Goal: Task Accomplishment & Management: Use online tool/utility

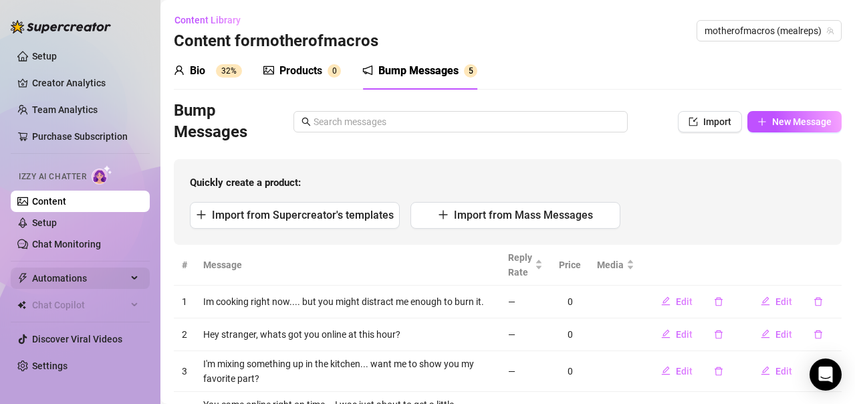
click at [82, 279] on span "Automations" at bounding box center [79, 277] width 95 height 21
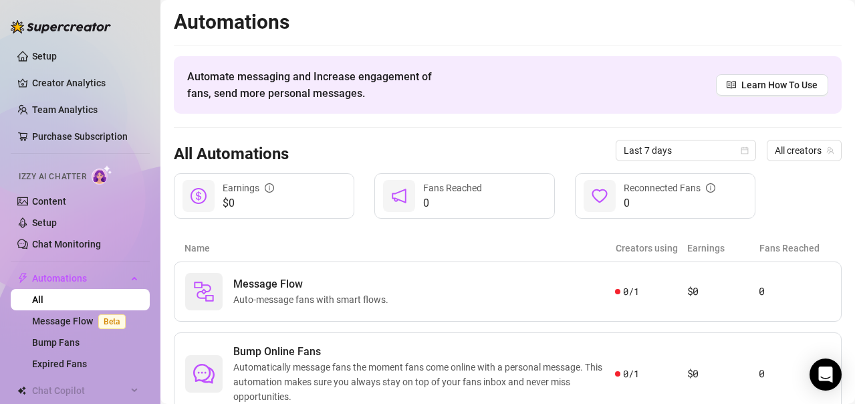
click at [324, 251] on article "Name" at bounding box center [399, 248] width 431 height 15
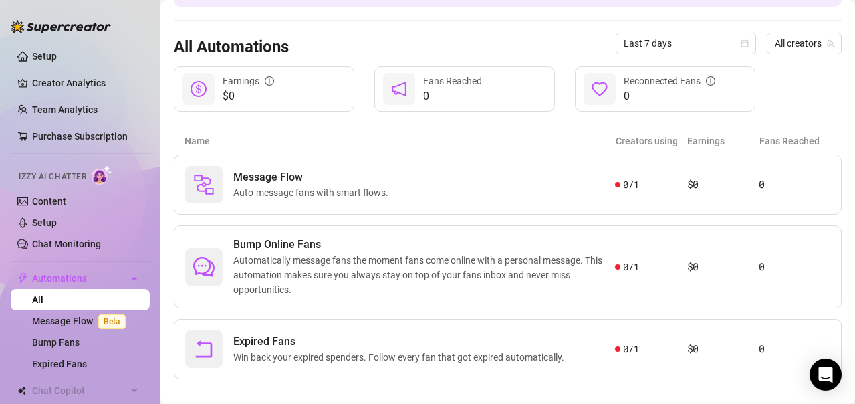
scroll to position [122, 0]
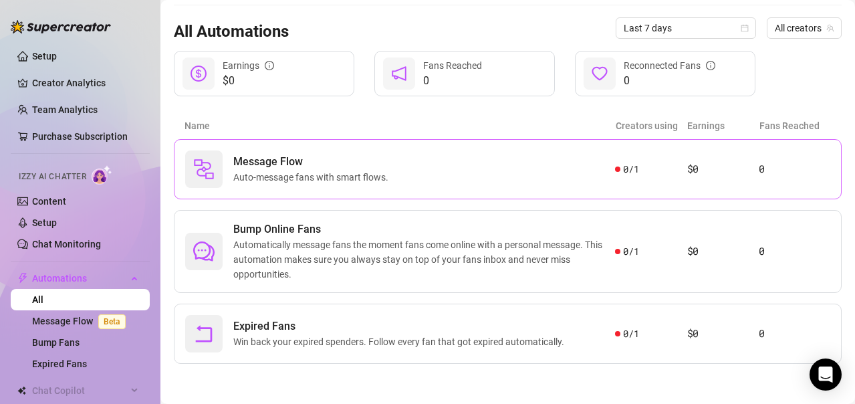
click at [447, 181] on div "Message Flow Auto-message fans with smart flows." at bounding box center [400, 168] width 430 height 37
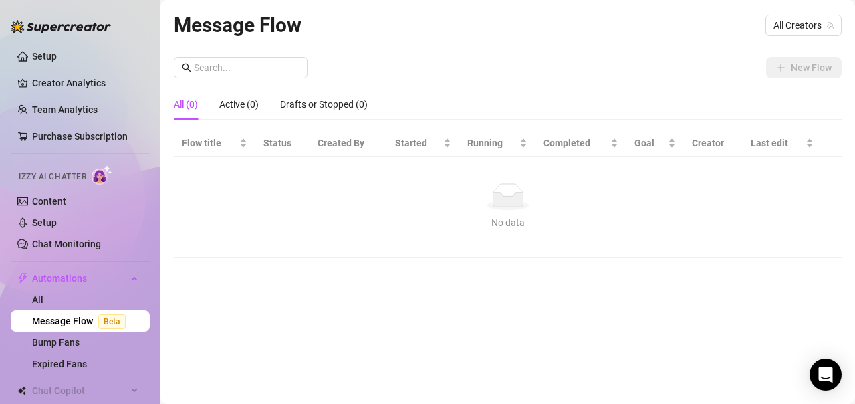
click at [404, 78] on div "New Flow" at bounding box center [508, 67] width 668 height 21
click at [42, 56] on link "Setup" at bounding box center [44, 56] width 25 height 11
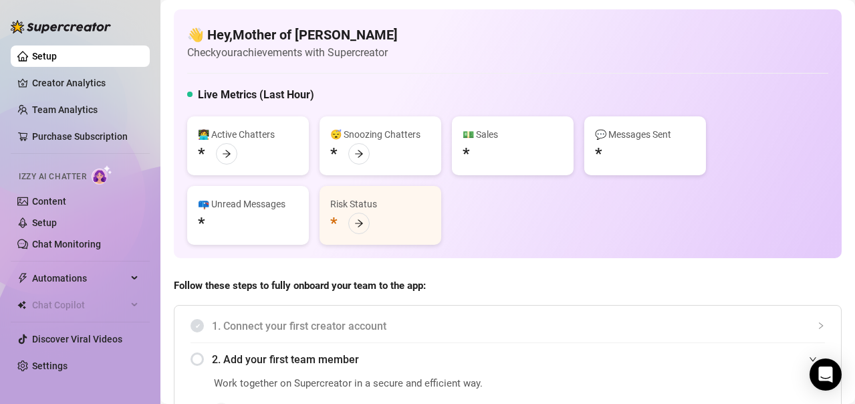
click at [419, 228] on div "Risk Status *" at bounding box center [380, 215] width 122 height 59
click at [501, 290] on span "Follow these steps to fully onboard your team to the app:" at bounding box center [508, 286] width 668 height 16
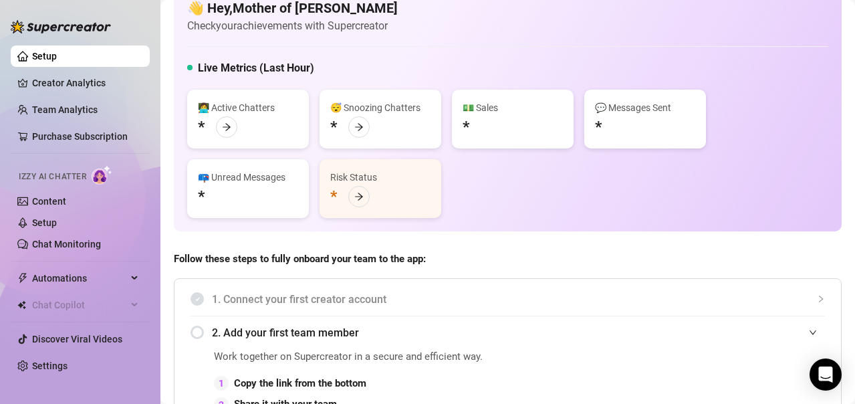
scroll to position [267, 0]
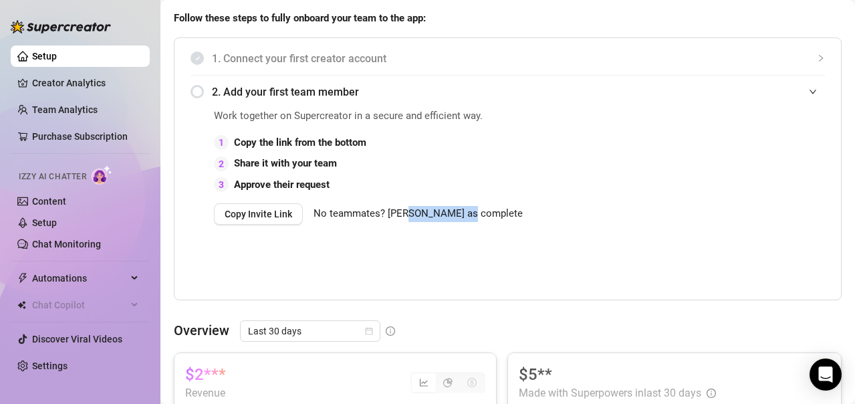
drag, startPoint x: 501, startPoint y: 290, endPoint x: 448, endPoint y: 263, distance: 59.2
click at [448, 263] on div "Work together on Supercreator in a secure and efficient way. 1 Copy the link fr…" at bounding box center [369, 201] width 310 height 187
click at [198, 93] on div "2. Add your first team member" at bounding box center [507, 92] width 634 height 33
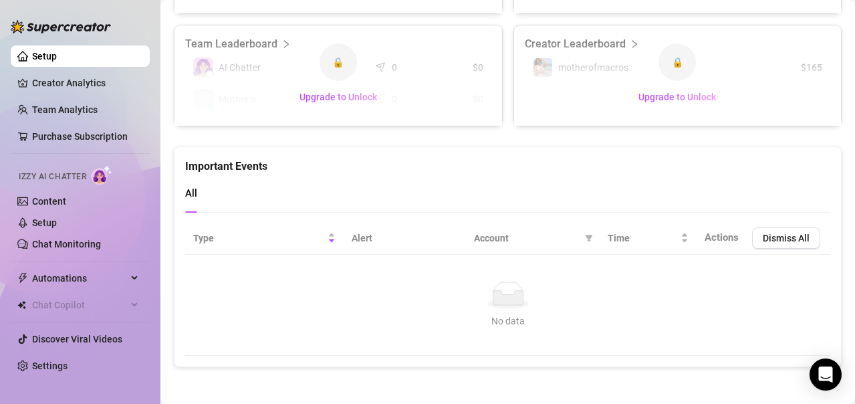
scroll to position [753, 0]
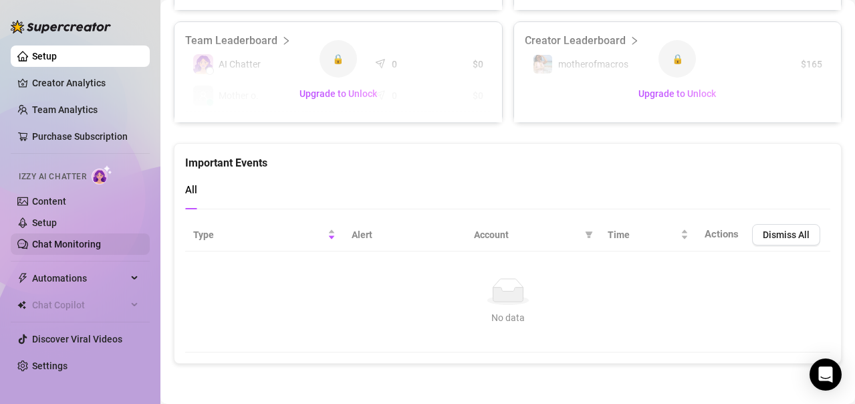
click at [87, 239] on link "Chat Monitoring" at bounding box center [66, 244] width 69 height 11
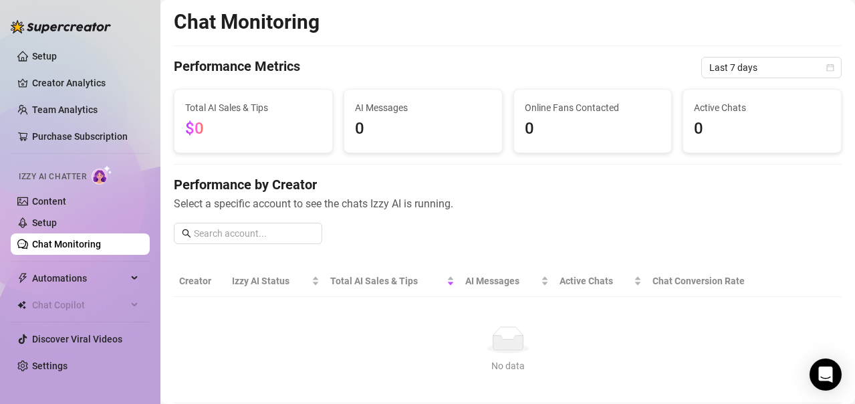
click at [370, 64] on div "Performance Metrics Last 7 days" at bounding box center [508, 67] width 668 height 21
